Goal: Information Seeking & Learning: Learn about a topic

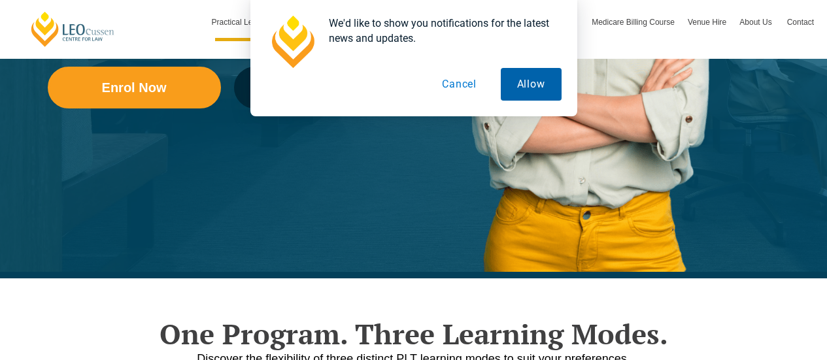
click at [539, 97] on button "Allow" at bounding box center [531, 84] width 61 height 33
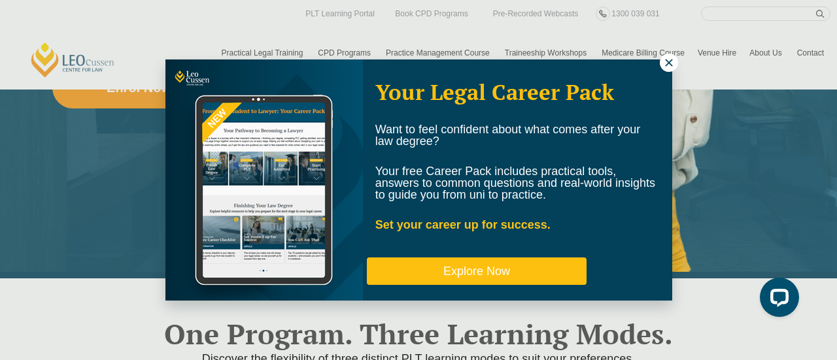
click at [492, 271] on button "Explore Now" at bounding box center [477, 271] width 220 height 27
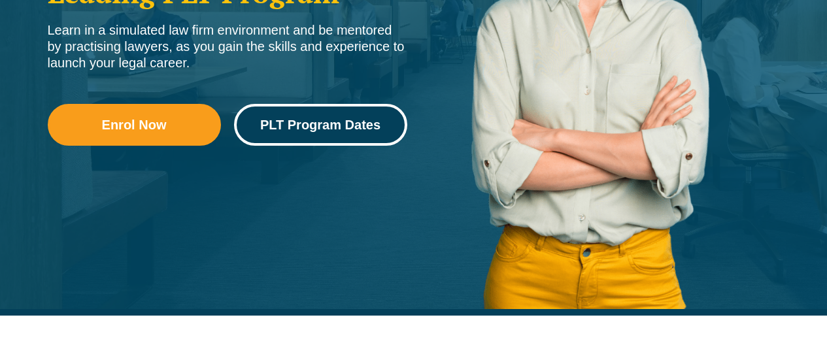
click at [331, 129] on span "PLT Program Dates" at bounding box center [320, 124] width 120 height 13
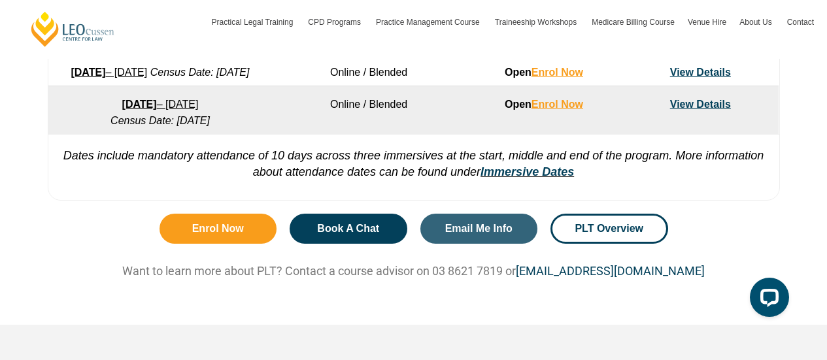
scroll to position [1114, 0]
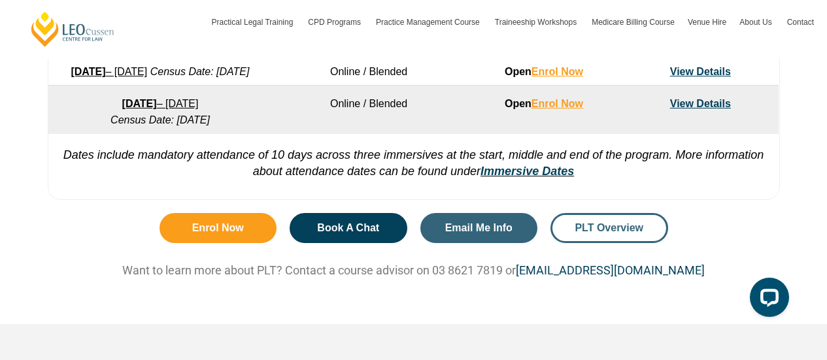
click at [592, 233] on span "PLT Overview" at bounding box center [609, 228] width 69 height 10
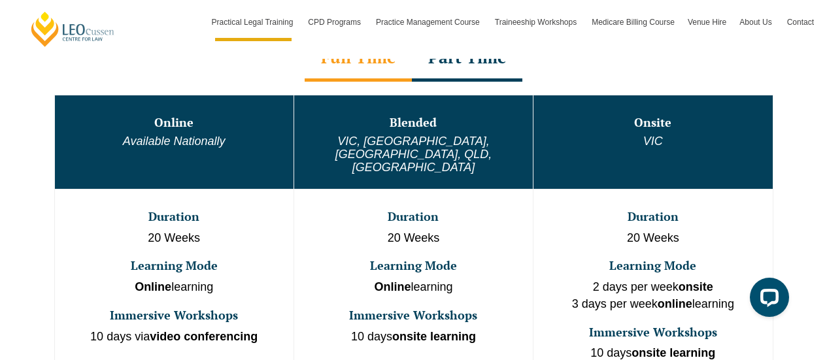
click at [592, 259] on h3 "Learning Mode" at bounding box center [653, 265] width 236 height 13
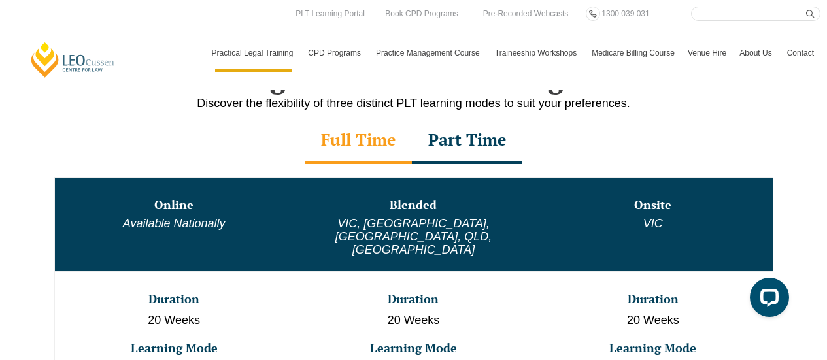
scroll to position [641, 0]
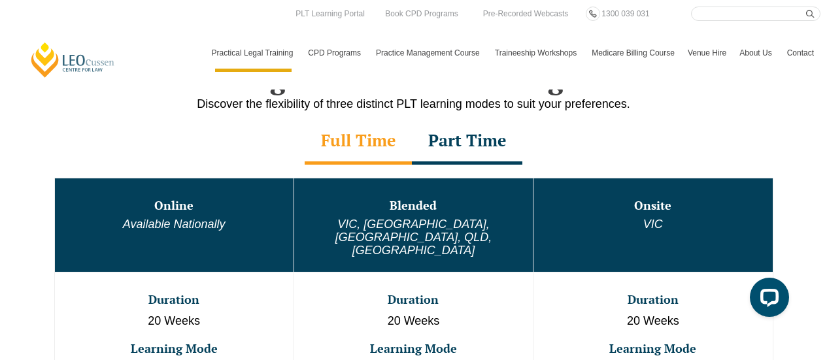
click at [482, 143] on div "Part Time" at bounding box center [467, 142] width 110 height 46
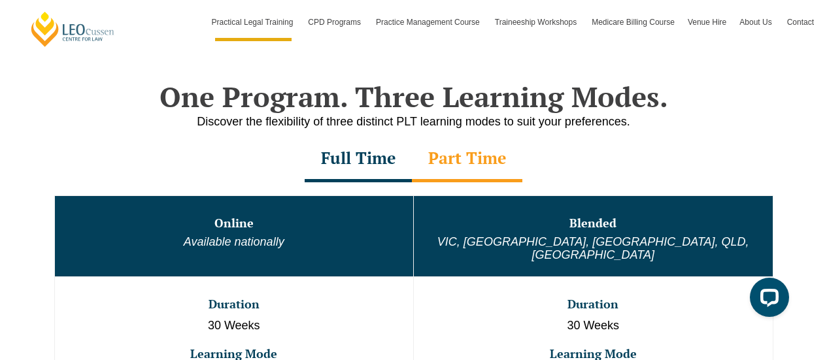
scroll to position [623, 0]
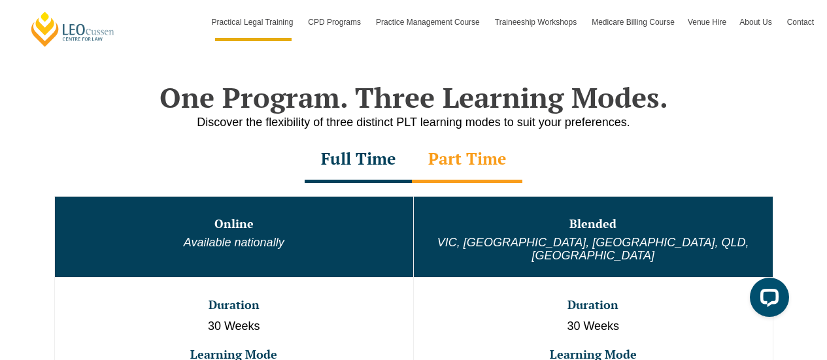
click at [357, 166] on div "Full Time" at bounding box center [358, 160] width 107 height 46
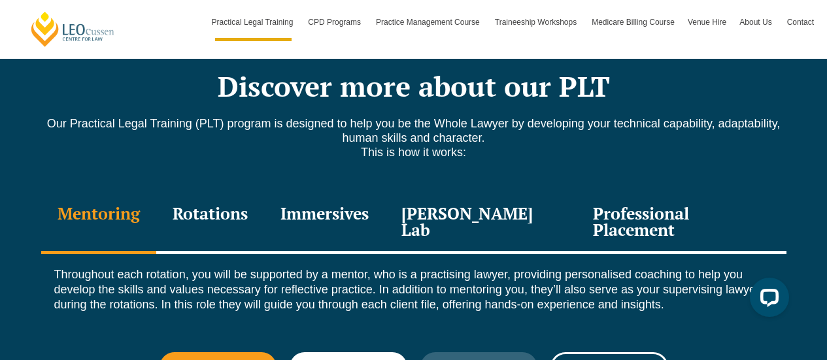
scroll to position [1788, 0]
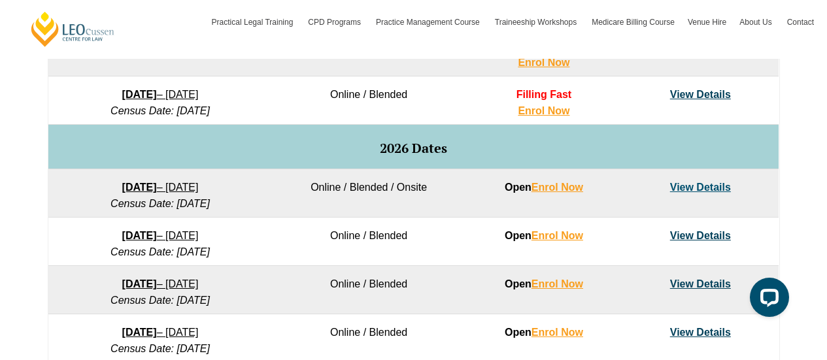
scroll to position [758, 0]
click at [709, 276] on td "View Details" at bounding box center [700, 289] width 156 height 48
click at [707, 280] on link "View Details" at bounding box center [700, 283] width 61 height 11
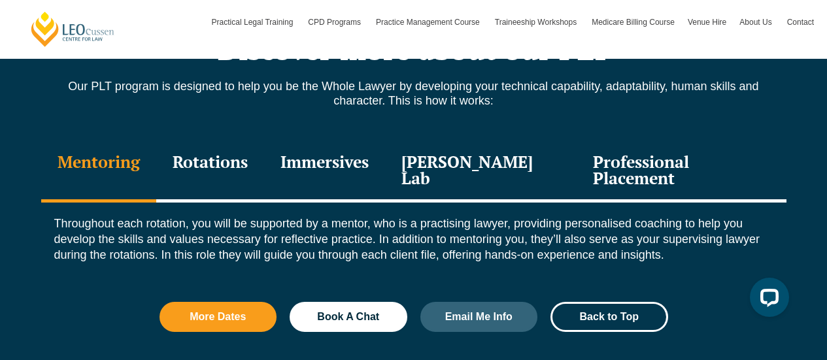
scroll to position [1771, 0]
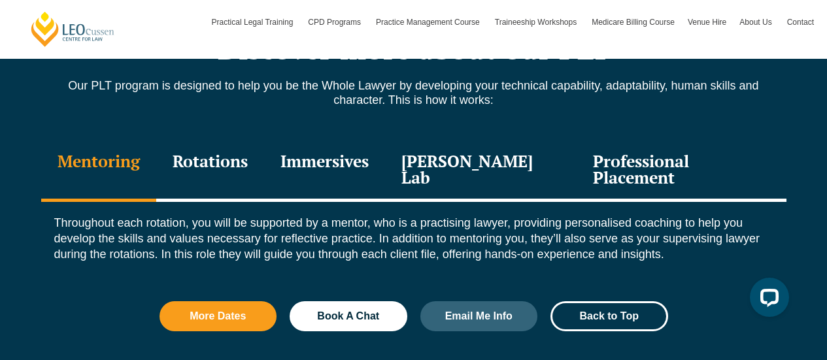
click at [498, 140] on div "Leo Justice Lab" at bounding box center [481, 171] width 192 height 62
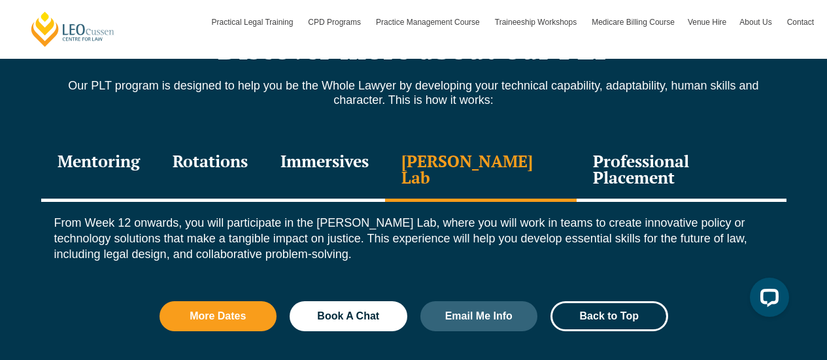
click at [352, 140] on div "Immersives" at bounding box center [324, 171] width 121 height 62
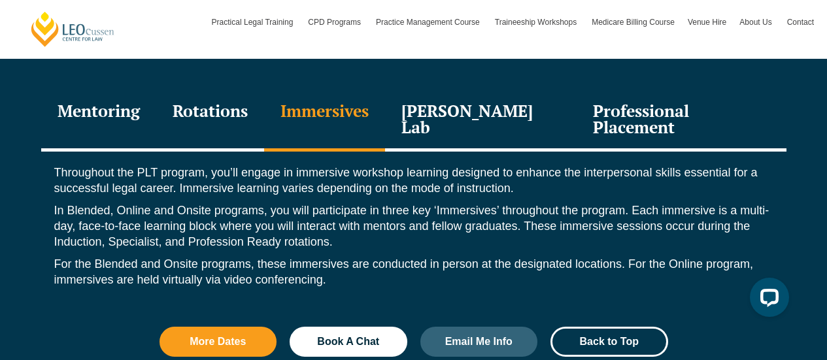
scroll to position [1810, 0]
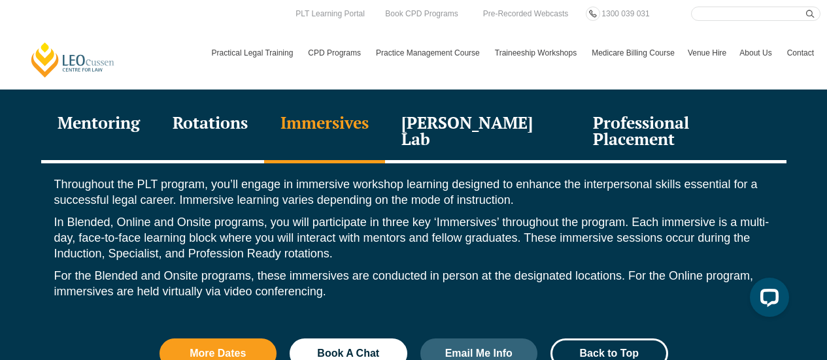
click at [614, 58] on link "Medicare Billing Course" at bounding box center [633, 53] width 96 height 38
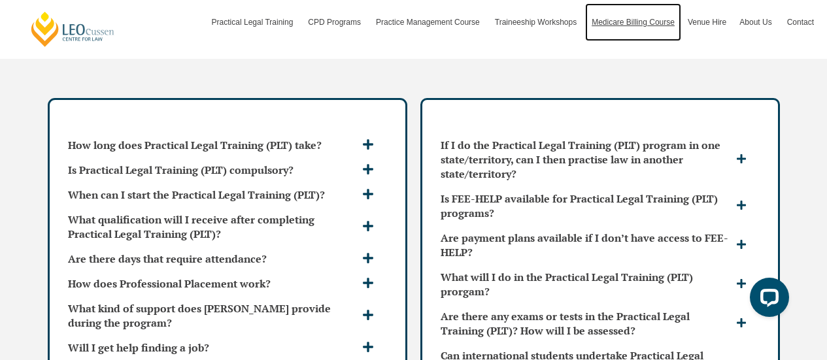
scroll to position [3858, 0]
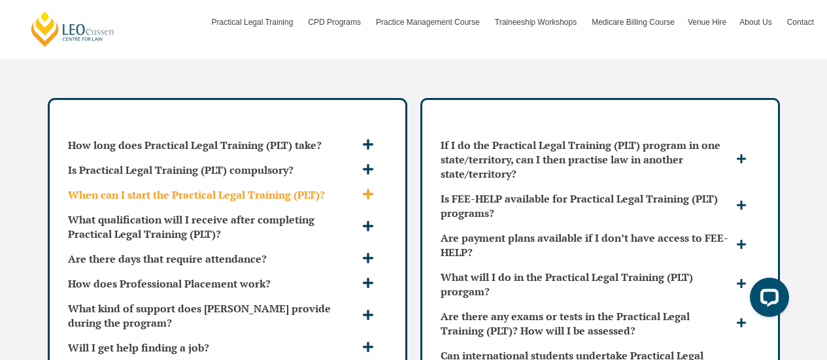
click at [368, 189] on icon at bounding box center [368, 194] width 10 height 10
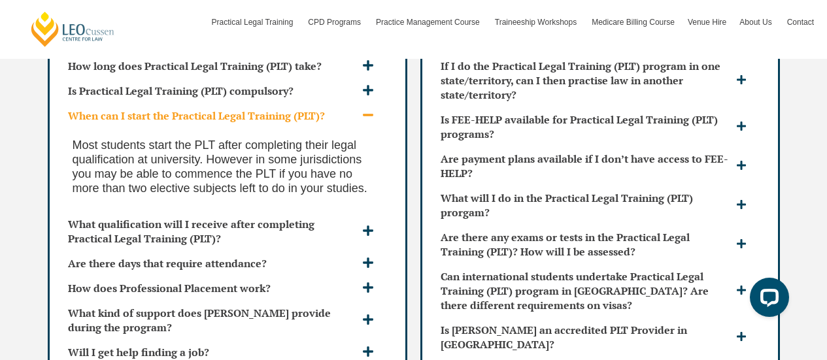
scroll to position [3938, 0]
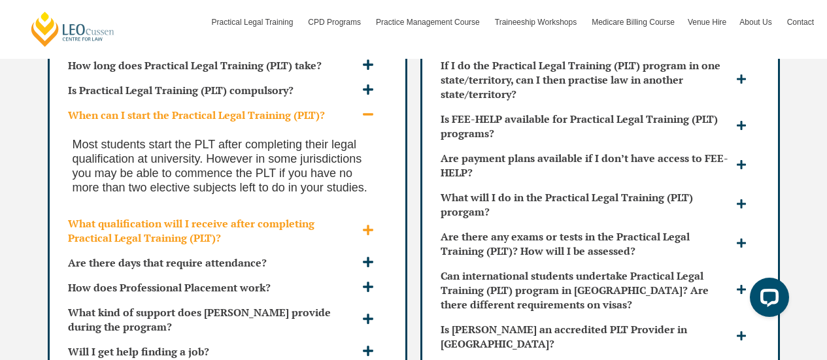
click at [371, 224] on icon at bounding box center [368, 230] width 12 height 12
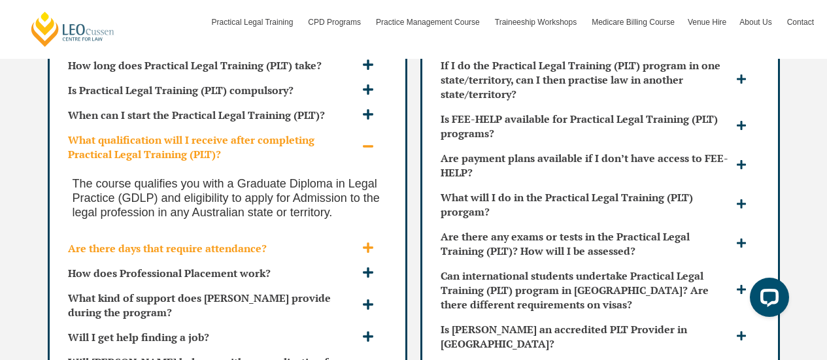
click at [370, 242] on icon at bounding box center [368, 248] width 12 height 12
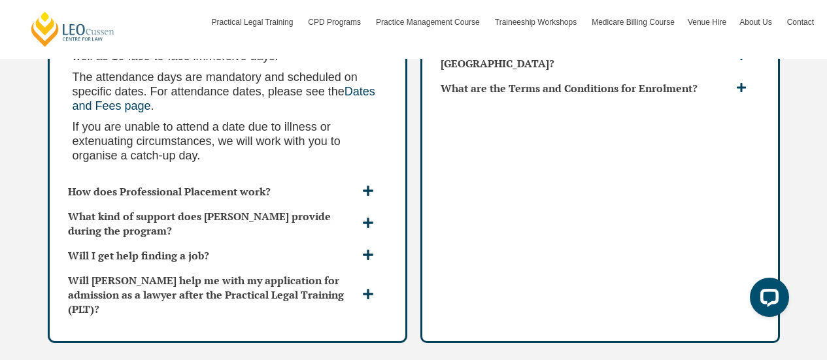
scroll to position [4222, 0]
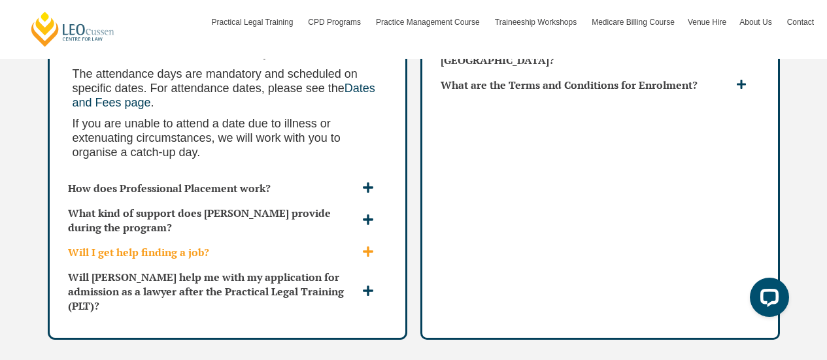
click at [371, 246] on icon at bounding box center [368, 252] width 12 height 12
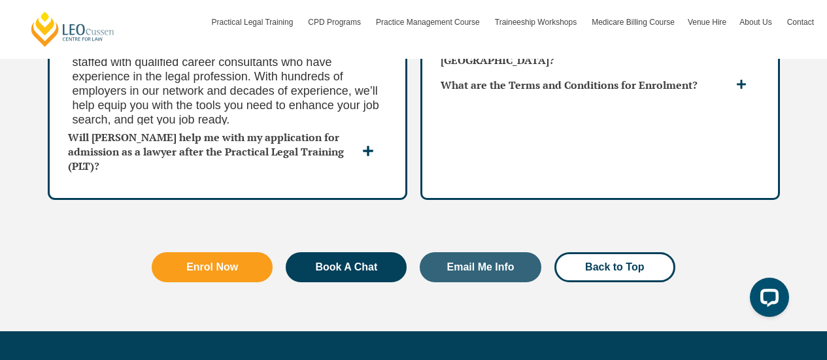
scroll to position [4081, 0]
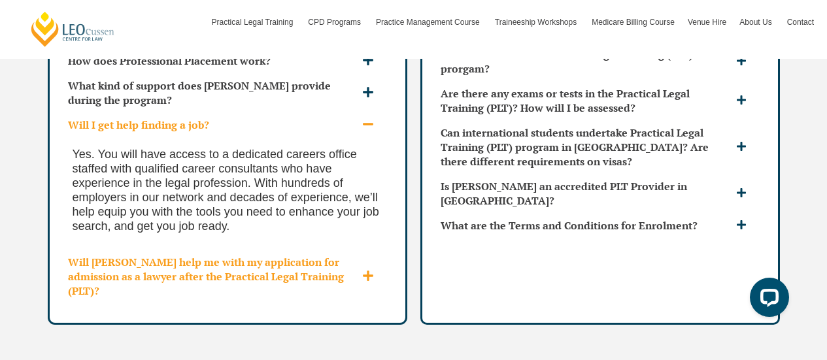
click at [363, 270] on icon at bounding box center [368, 276] width 12 height 12
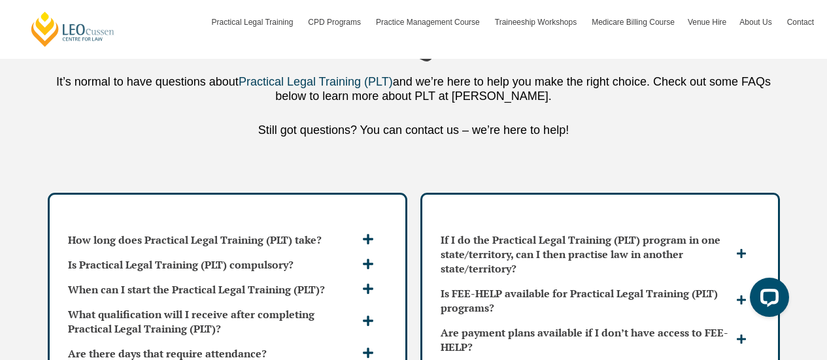
scroll to position [3762, 0]
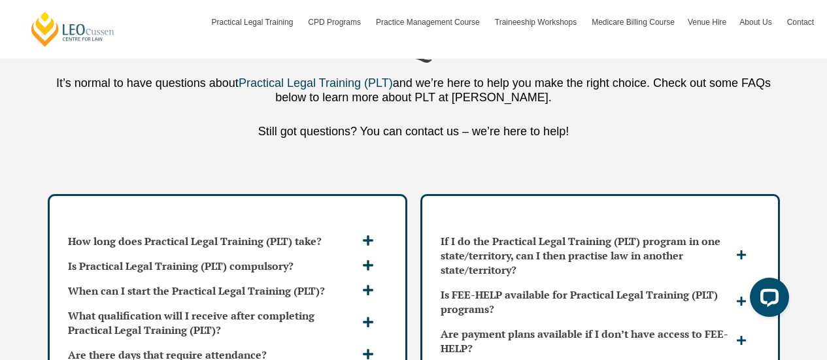
click at [525, 282] on div "Is FEE-HELP available for Practical Legal Training (PLT) programs?" at bounding box center [599, 301] width 329 height 39
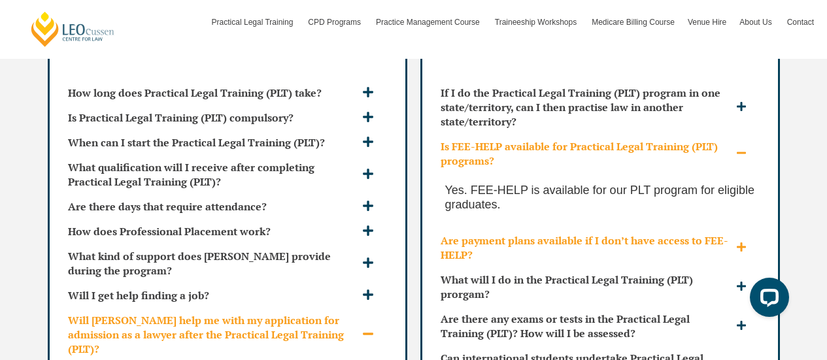
scroll to position [3912, 0]
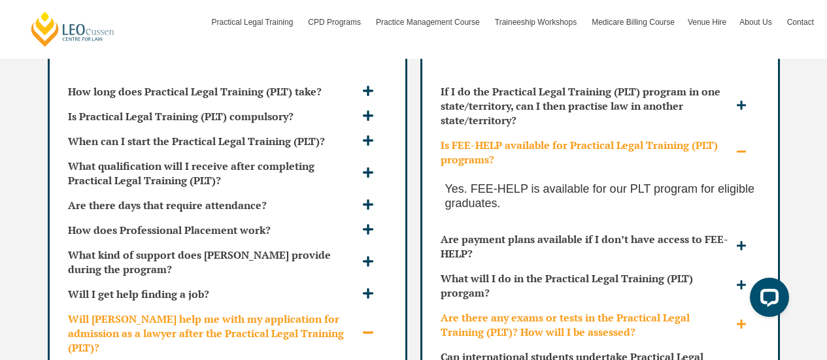
click at [548, 310] on h3 "Are there any exams or tests in the Practical Legal Training (PLT)? How will I …" at bounding box center [587, 324] width 292 height 29
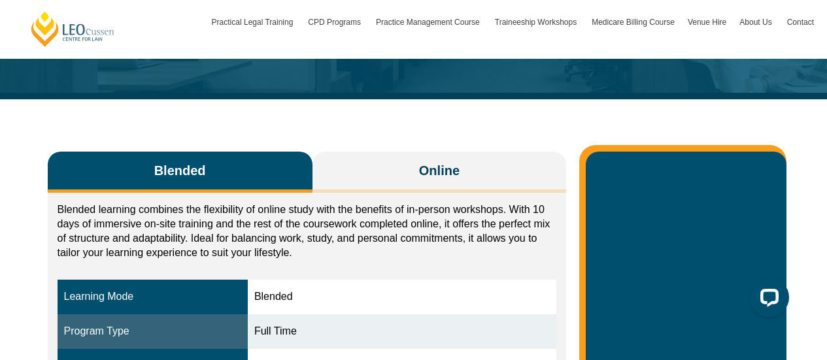
scroll to position [0, 0]
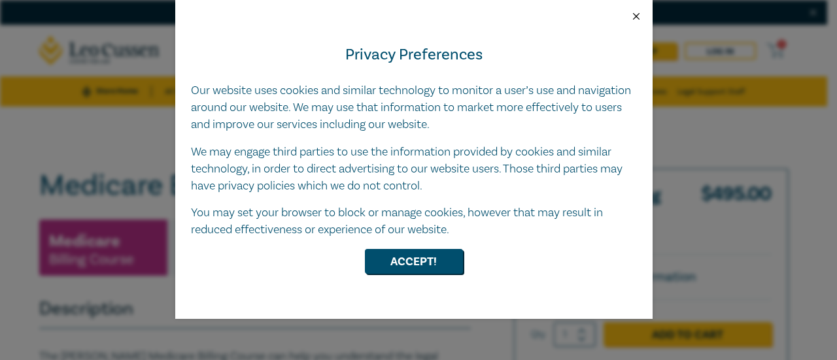
click at [636, 19] on button "Close" at bounding box center [636, 16] width 12 height 12
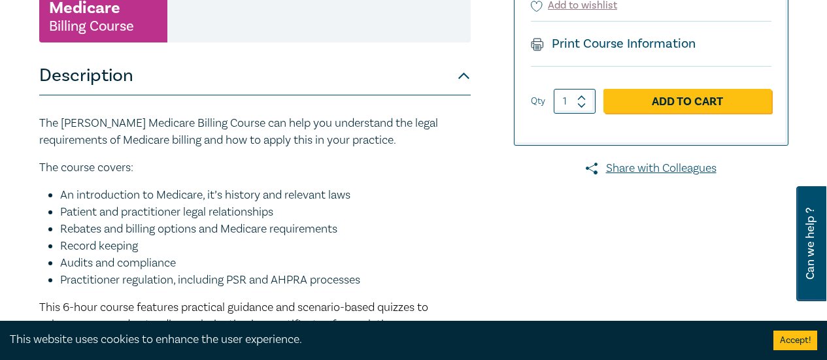
scroll to position [234, 0]
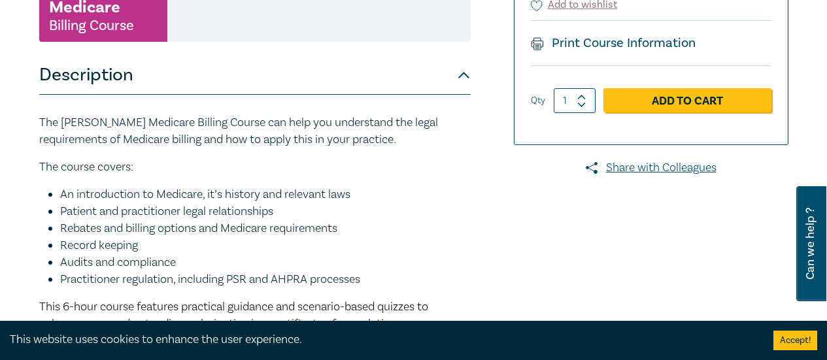
drag, startPoint x: 395, startPoint y: 289, endPoint x: 252, endPoint y: 176, distance: 182.4
click at [252, 176] on p "The course covers:" at bounding box center [254, 167] width 431 height 17
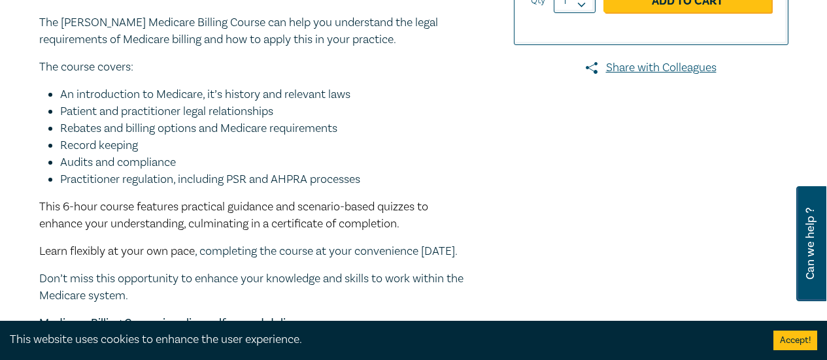
scroll to position [333, 0]
